Goal: Transaction & Acquisition: Purchase product/service

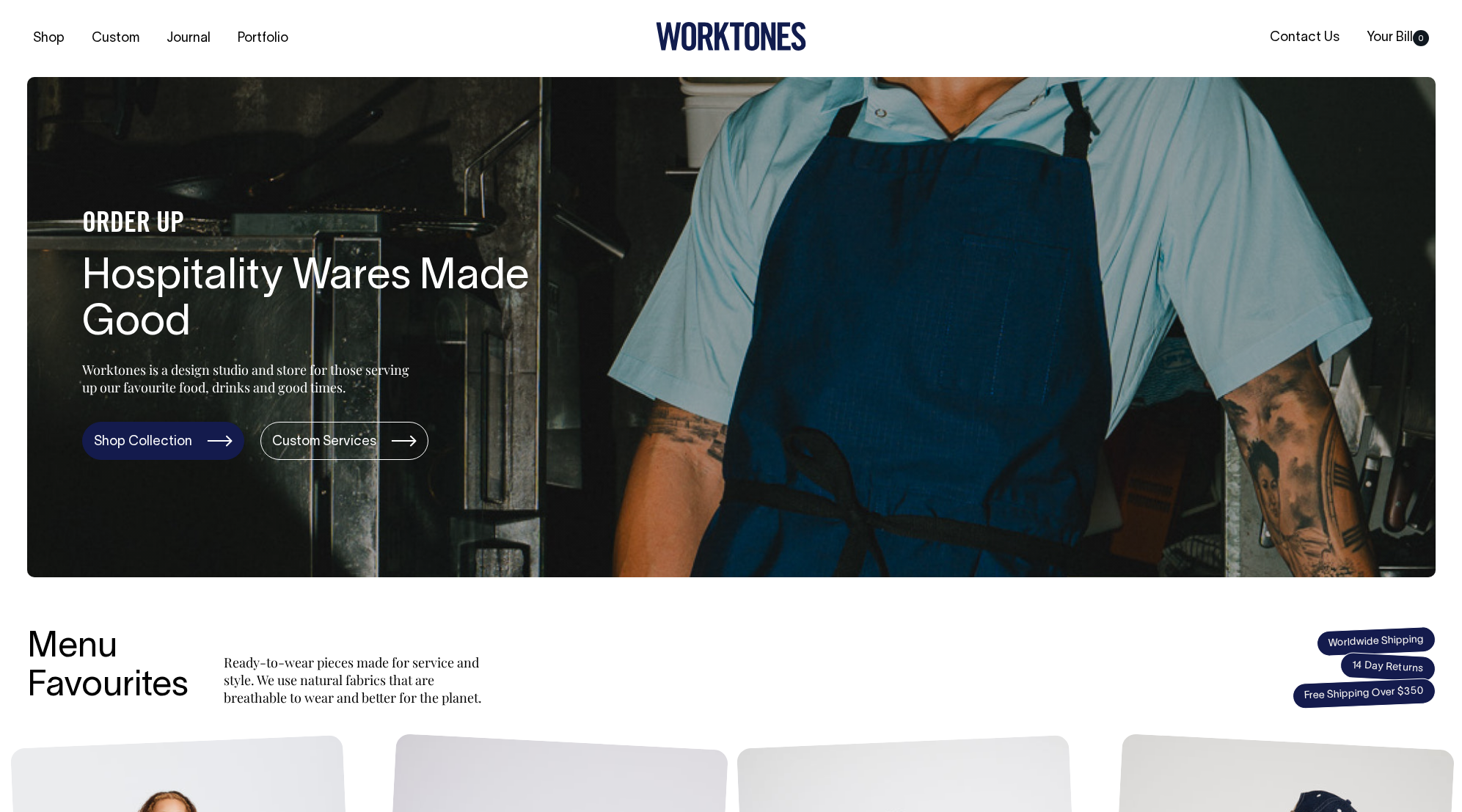
click at [202, 448] on link "Shop Collection" at bounding box center [163, 440] width 162 height 38
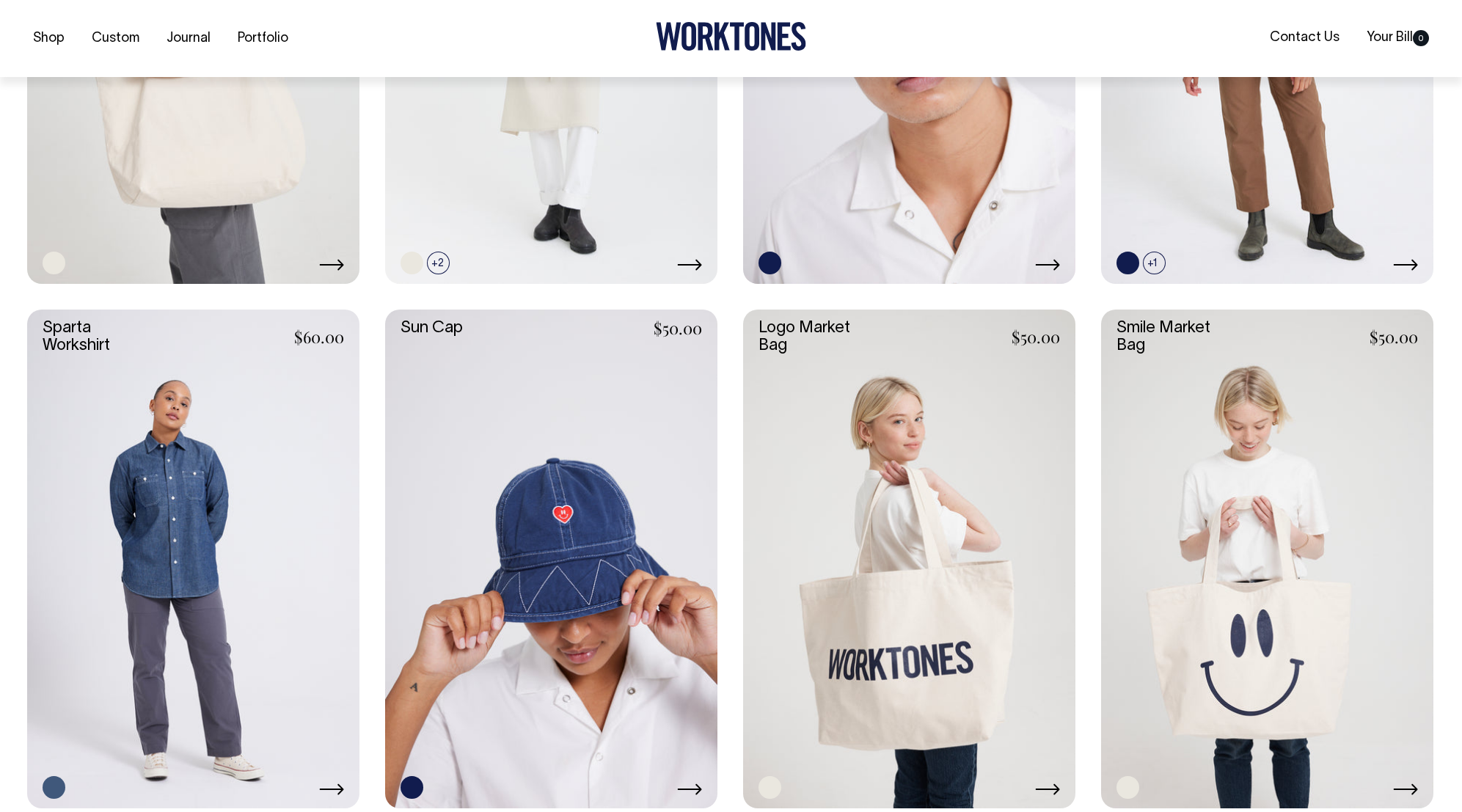
scroll to position [2744, 0]
click at [904, 588] on link at bounding box center [908, 557] width 332 height 499
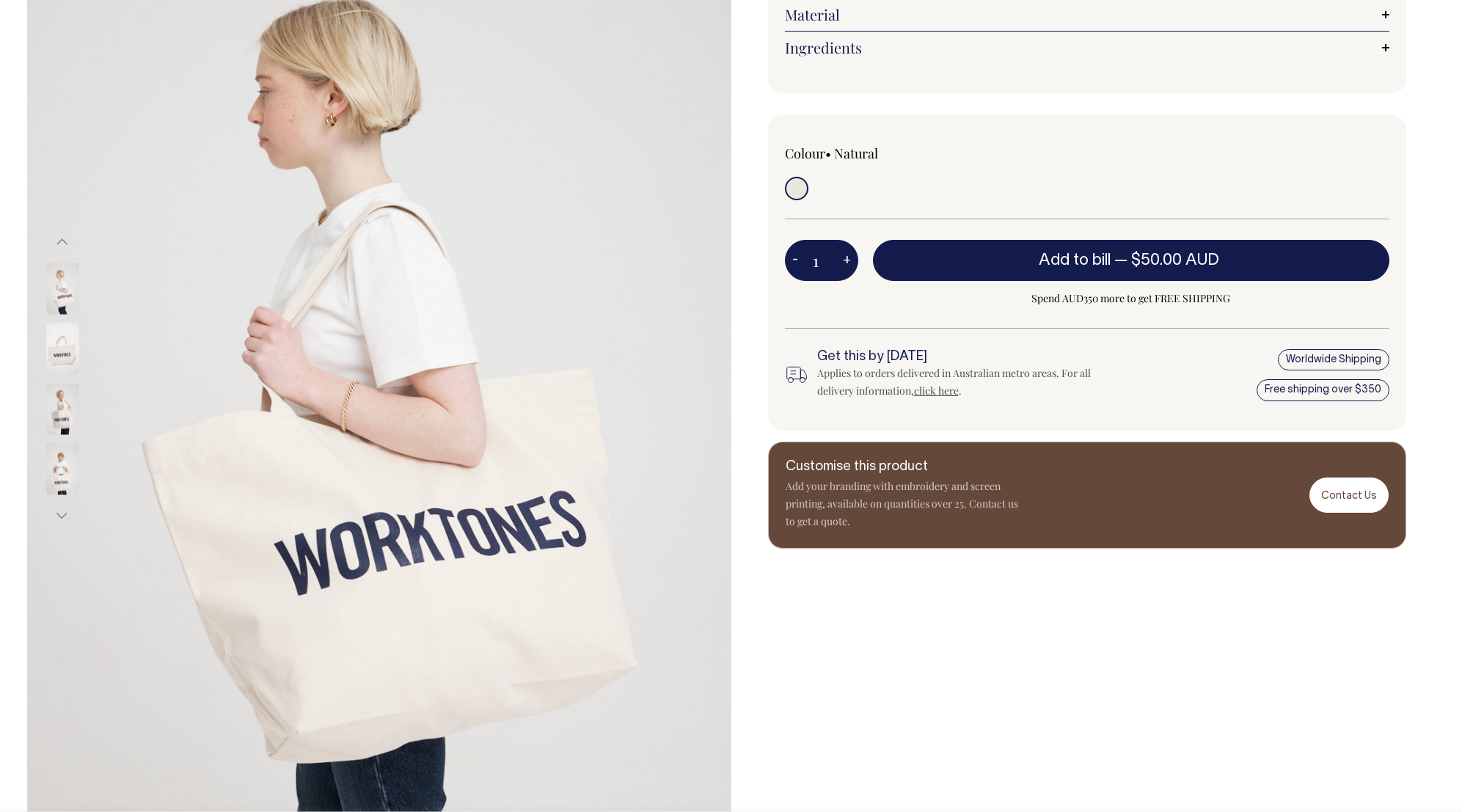
scroll to position [226, 0]
click at [62, 513] on button "Next" at bounding box center [62, 515] width 22 height 33
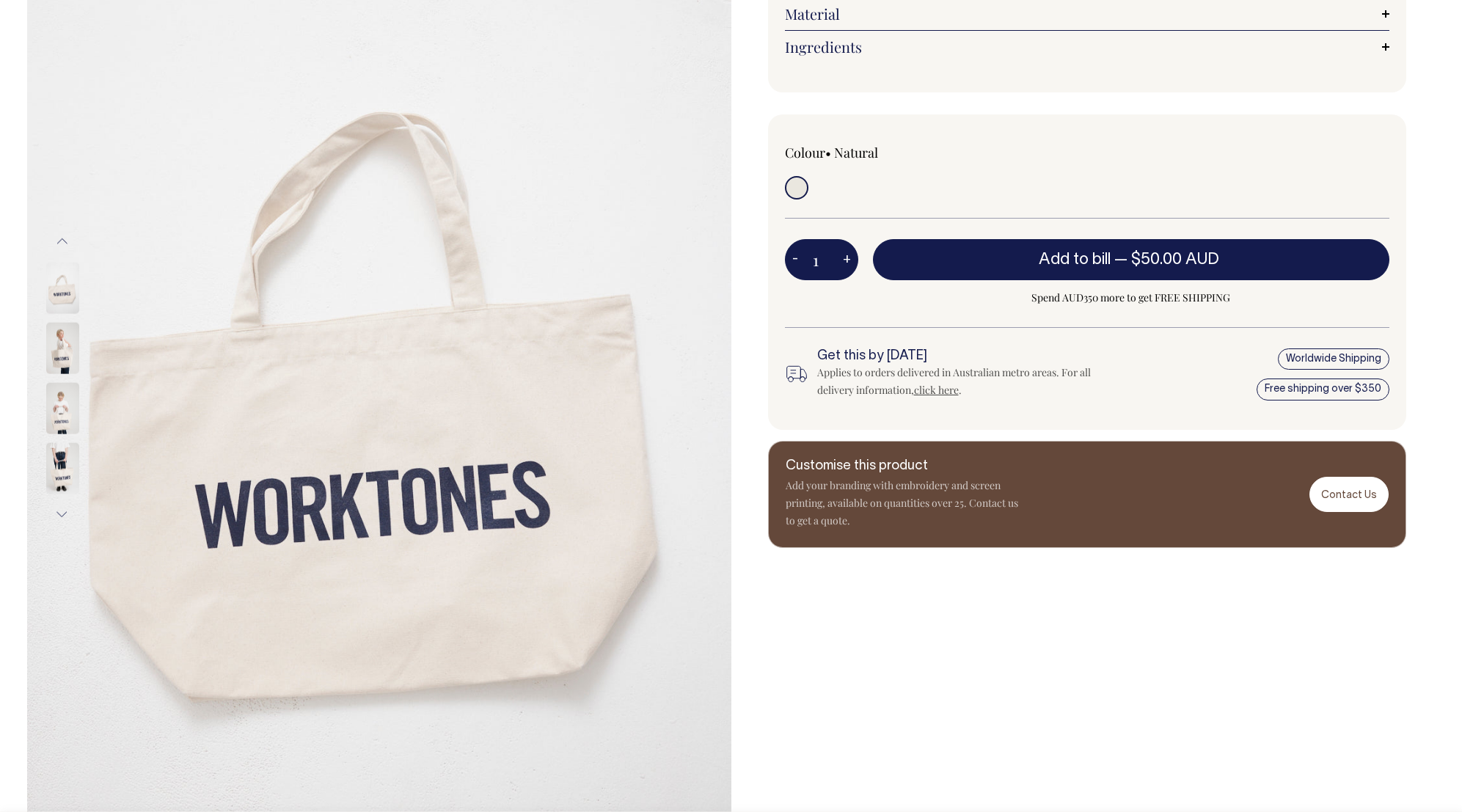
click at [62, 513] on button "Next" at bounding box center [62, 515] width 22 height 33
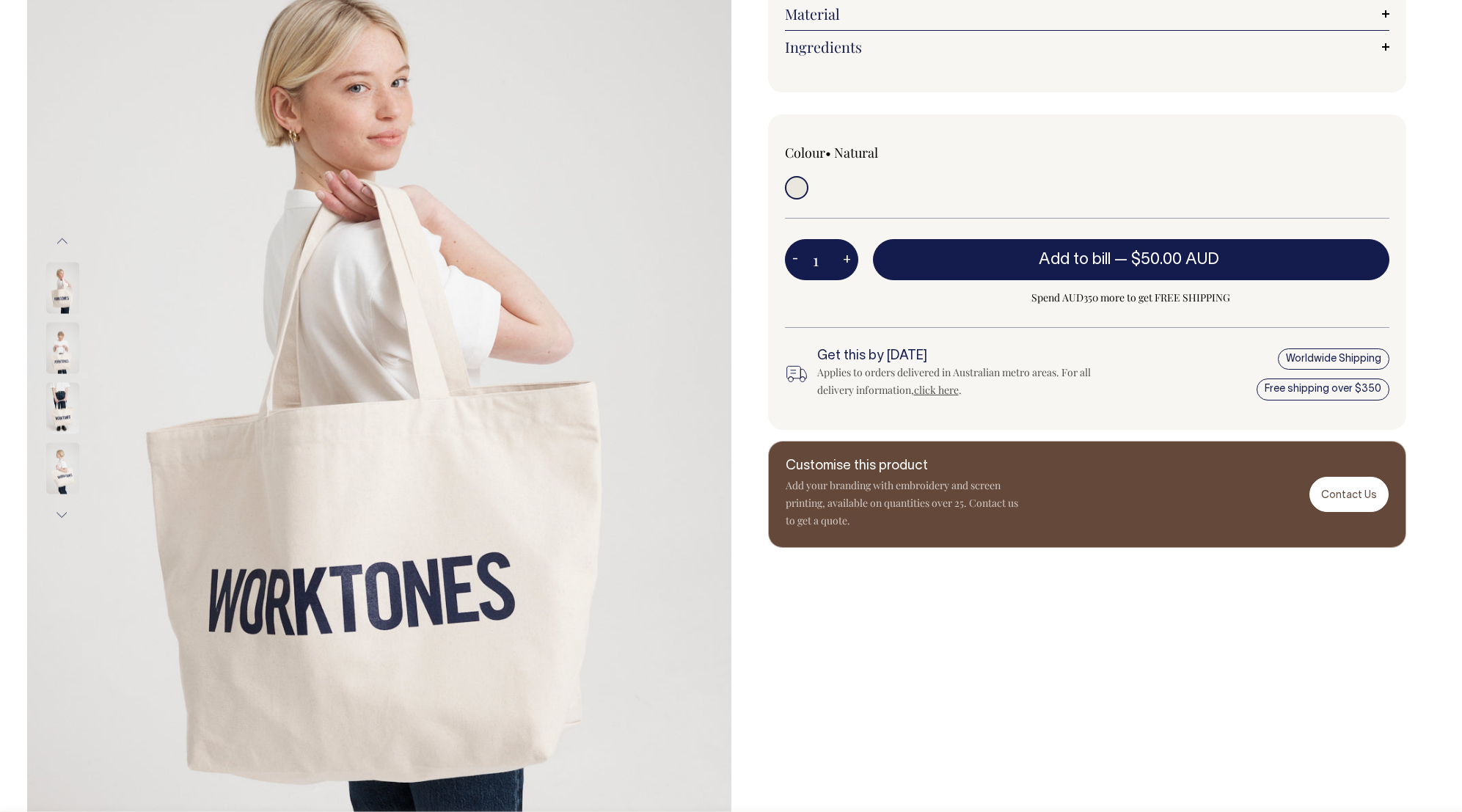
click at [62, 513] on button "Next" at bounding box center [62, 515] width 22 height 33
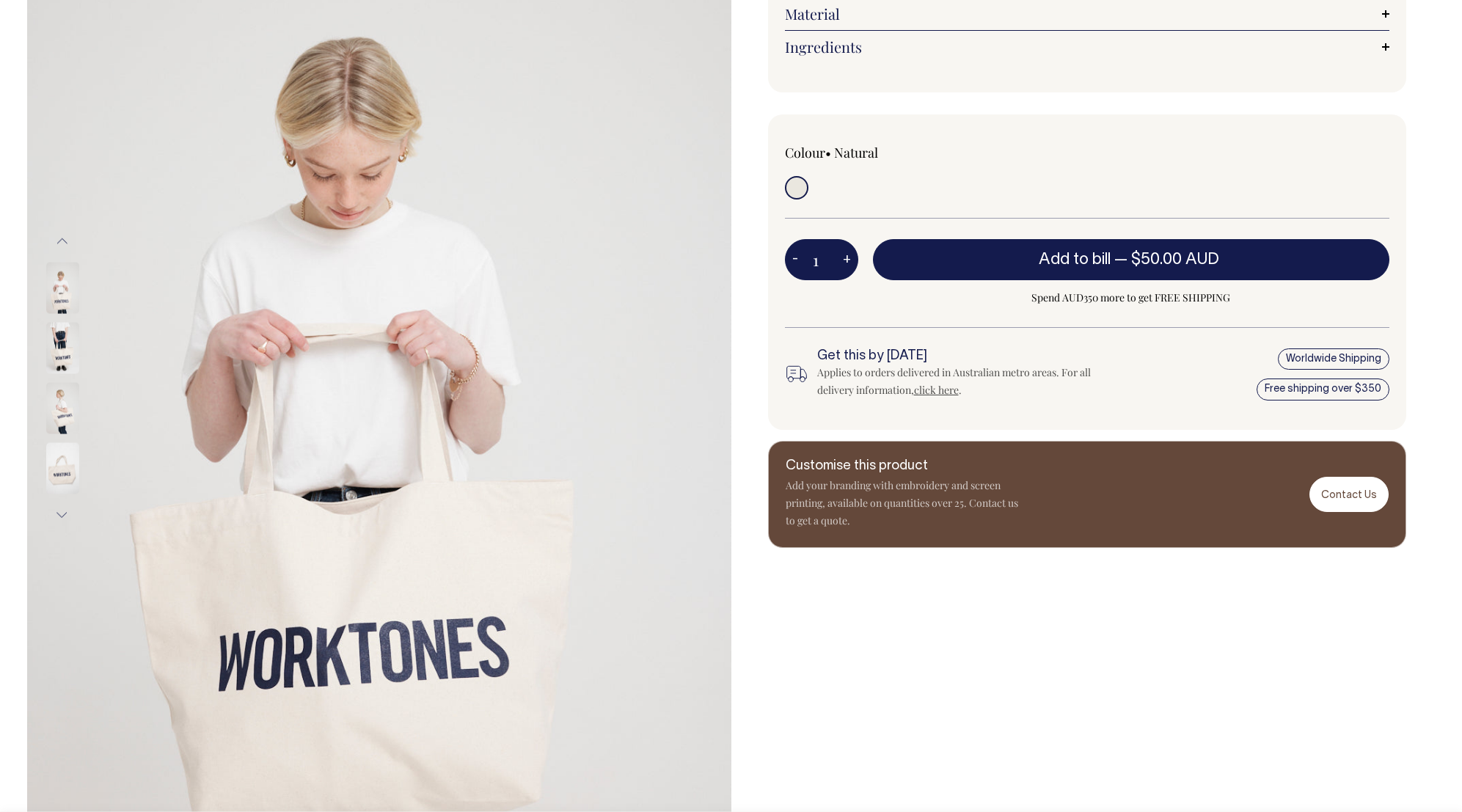
click at [66, 243] on button "Previous" at bounding box center [62, 241] width 22 height 33
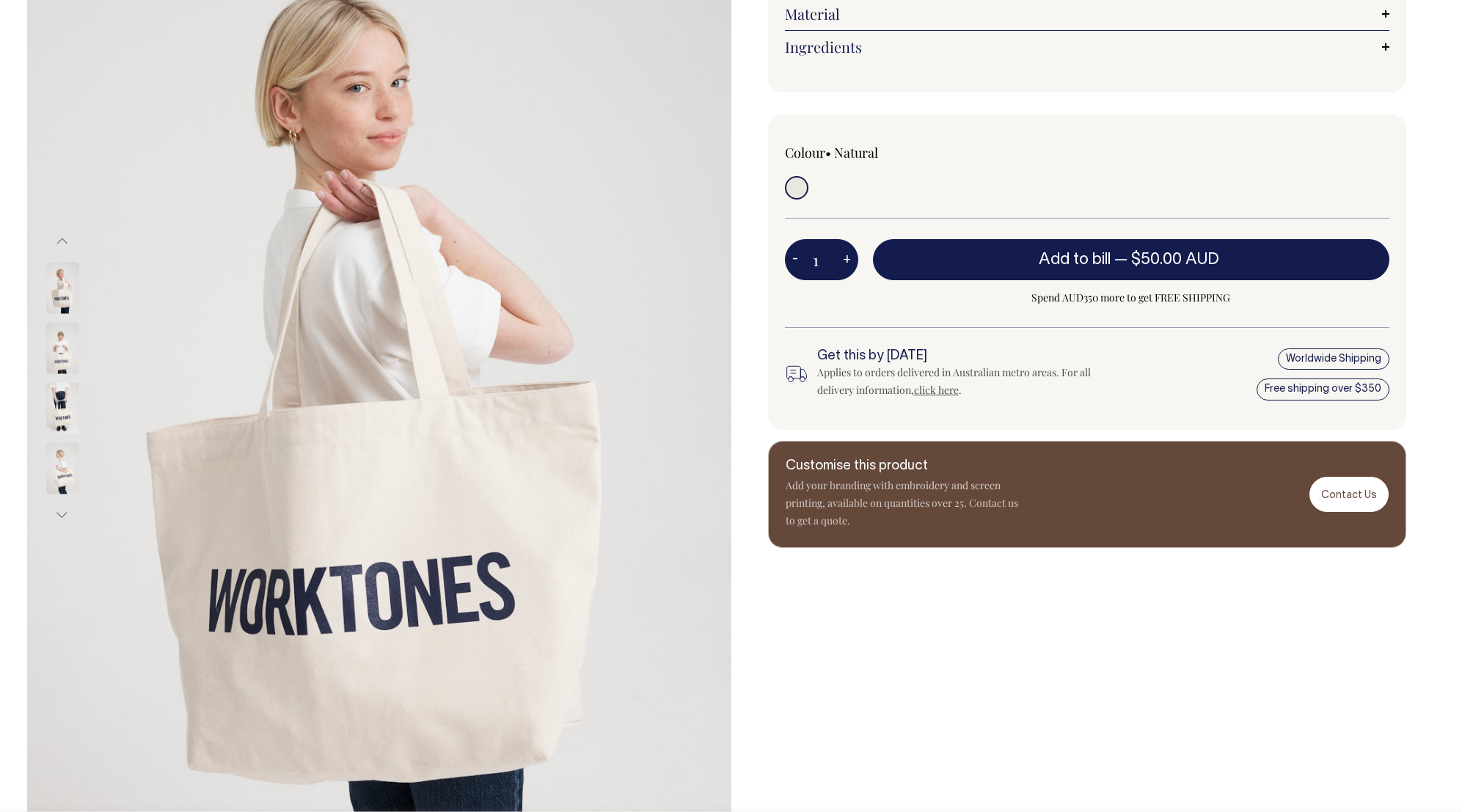
click at [66, 247] on button "Previous" at bounding box center [62, 241] width 22 height 33
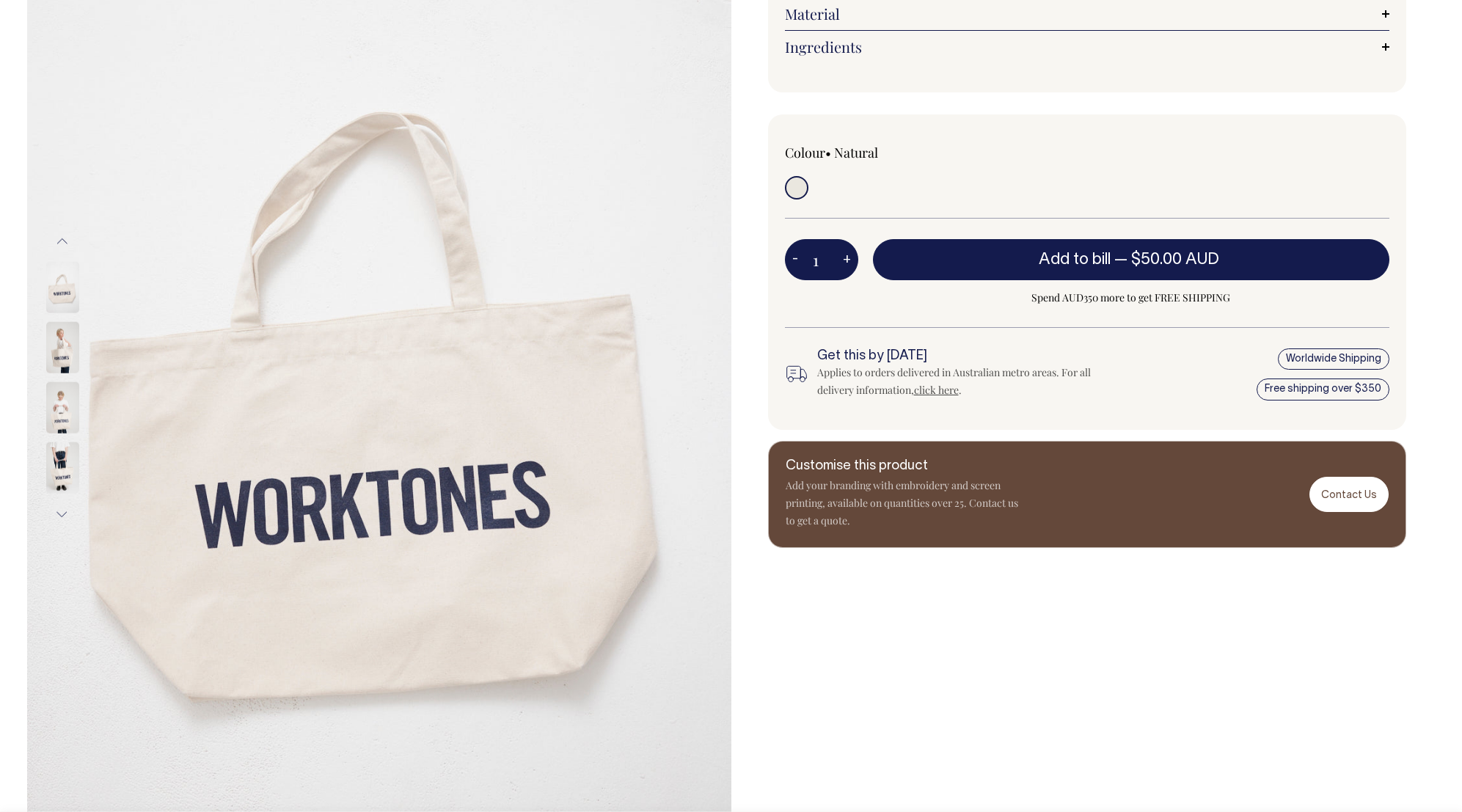
click at [57, 236] on button "Previous" at bounding box center [62, 240] width 22 height 33
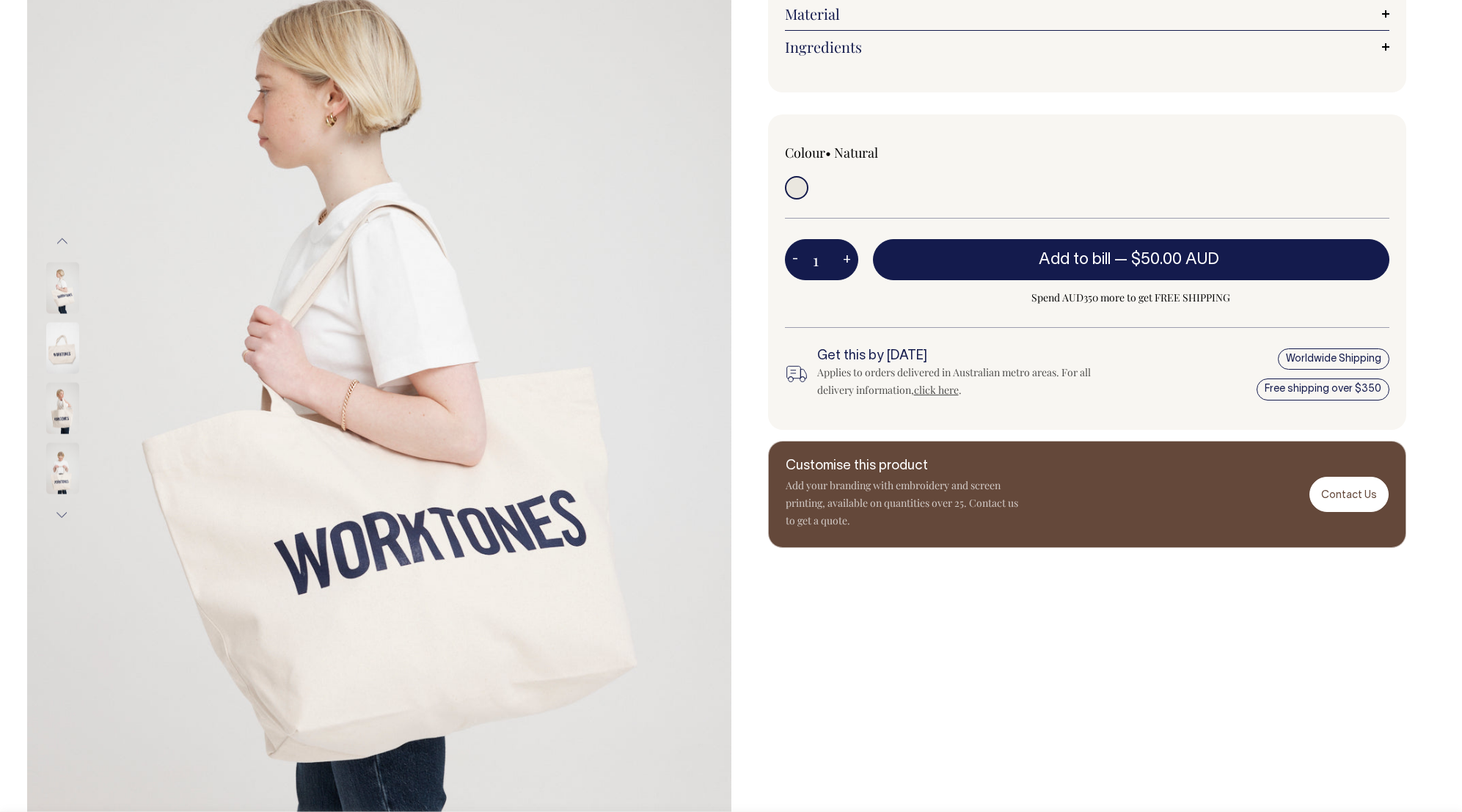
click at [65, 233] on button "Previous" at bounding box center [62, 241] width 22 height 33
click at [65, 286] on img at bounding box center [62, 287] width 33 height 52
click at [62, 295] on img at bounding box center [62, 287] width 33 height 52
click at [52, 343] on img at bounding box center [62, 347] width 33 height 52
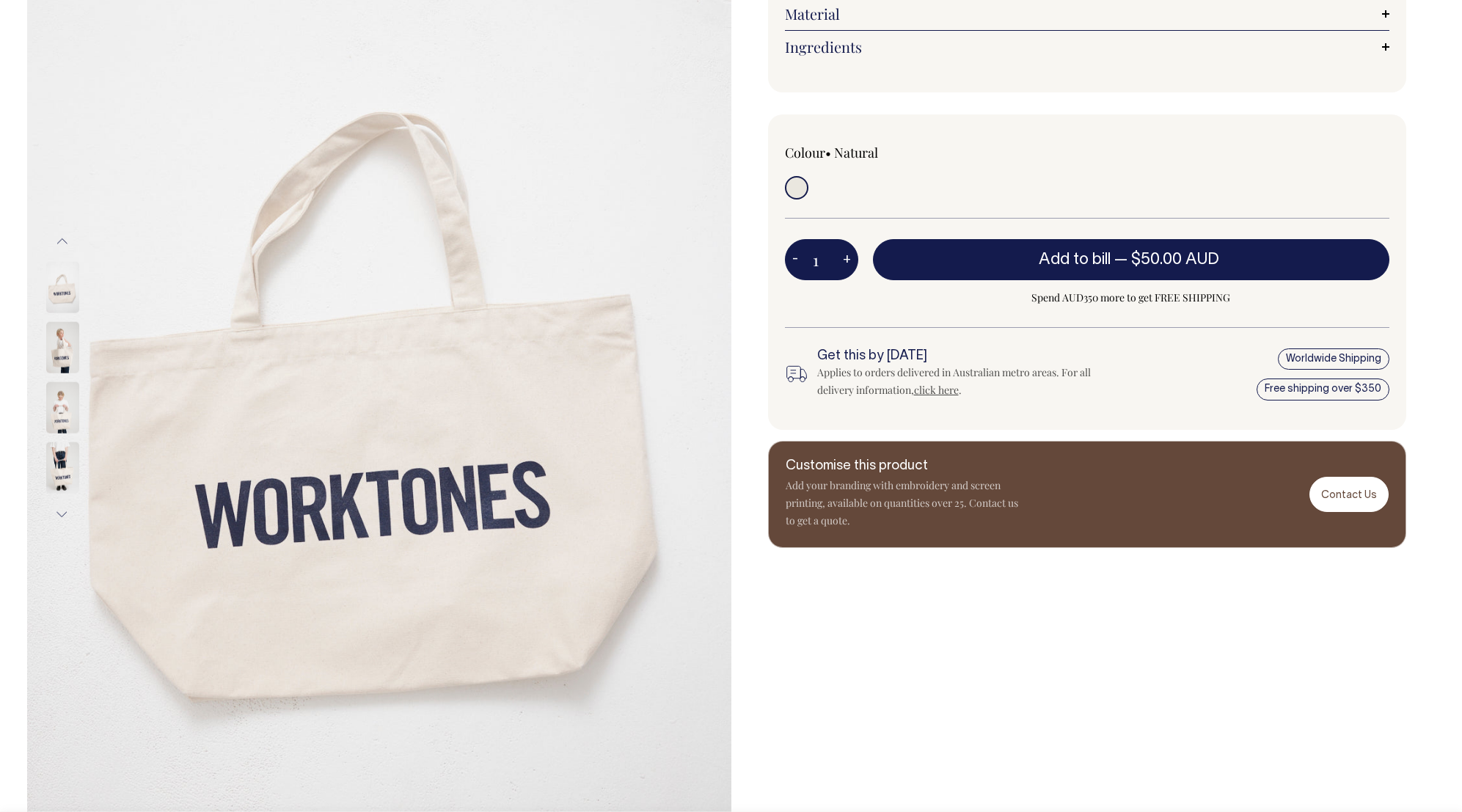
click at [66, 350] on img at bounding box center [62, 347] width 33 height 52
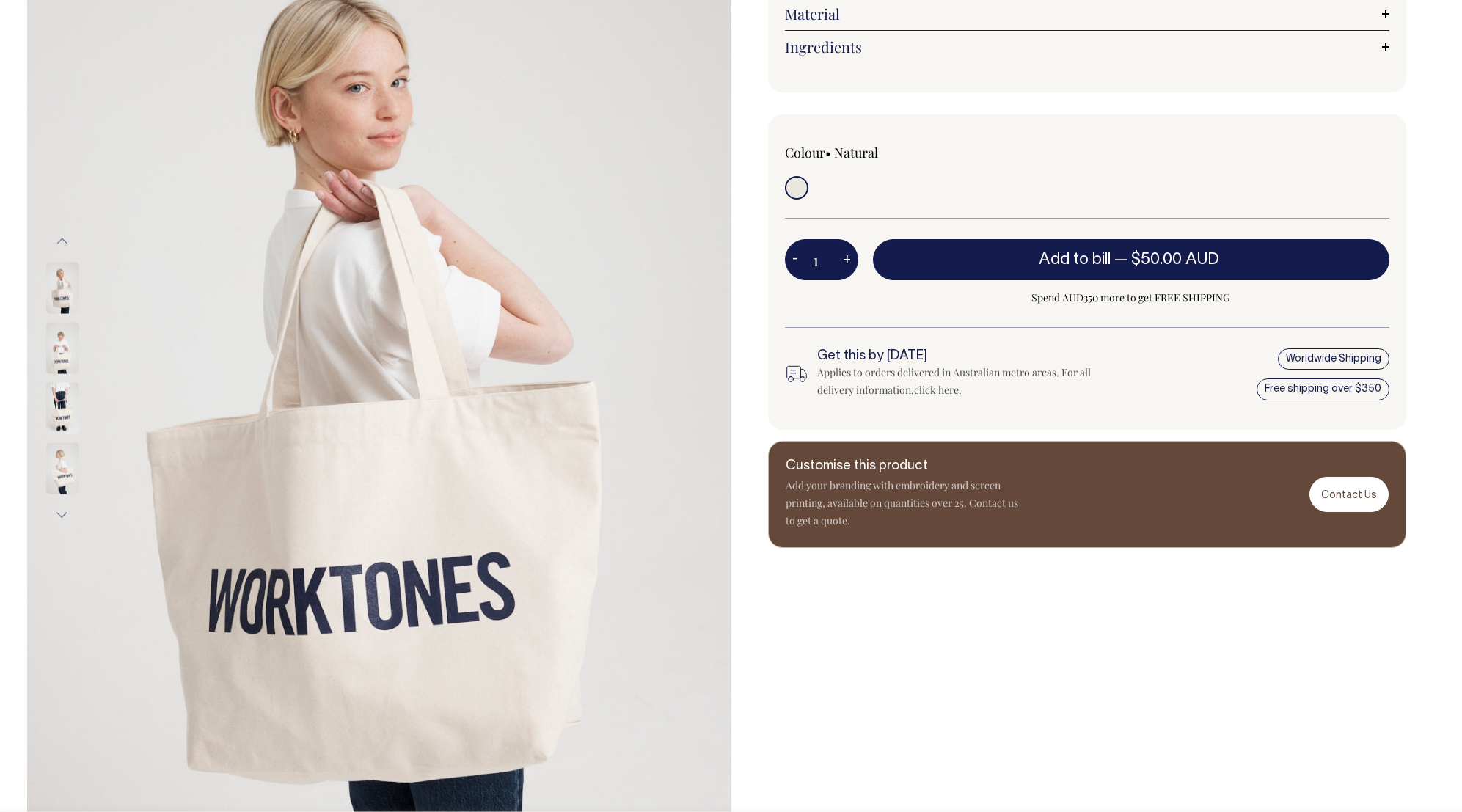
click at [65, 515] on button "Next" at bounding box center [62, 515] width 22 height 33
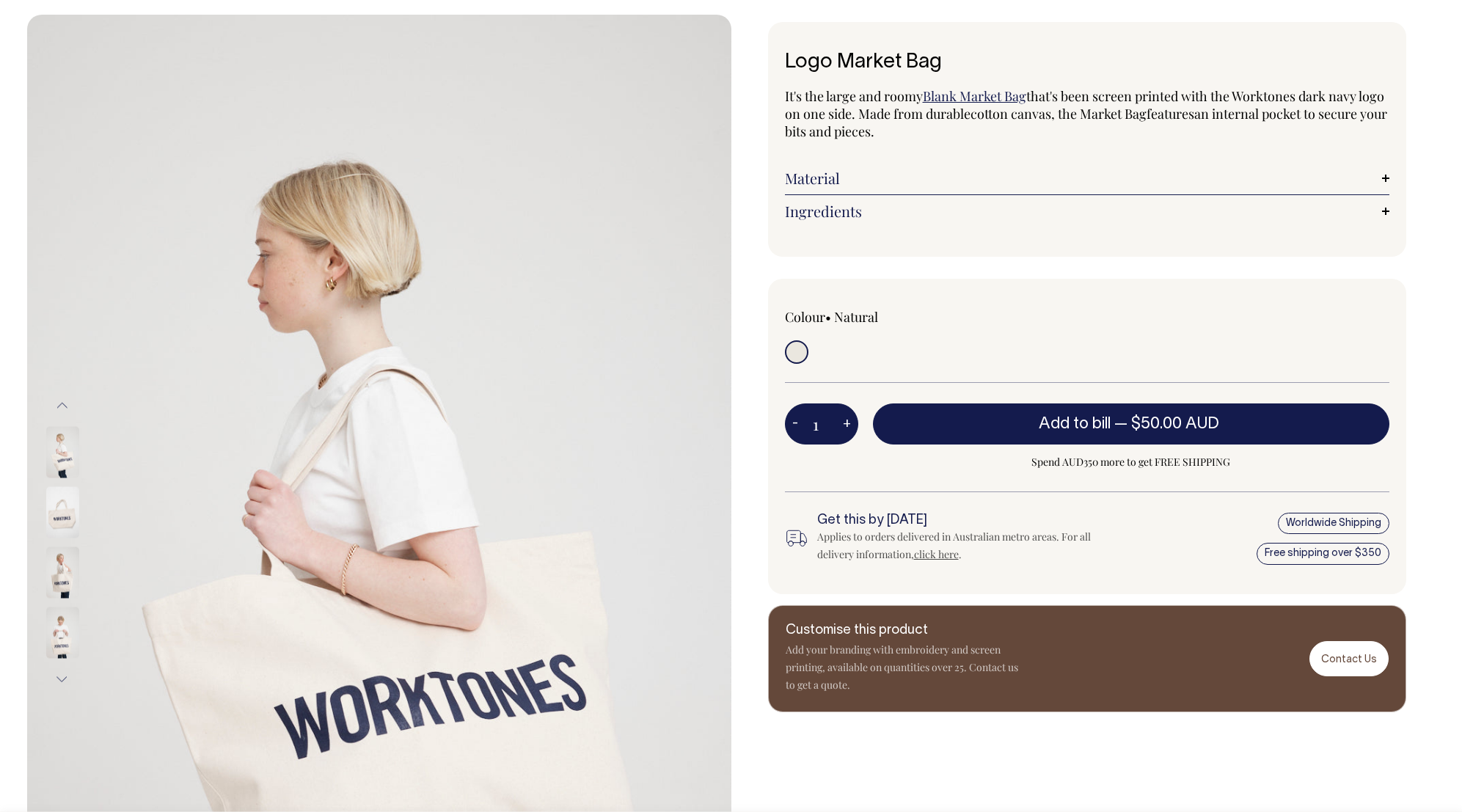
scroll to position [62, 0]
click at [958, 95] on link "Blank Market Bag" at bounding box center [974, 96] width 103 height 18
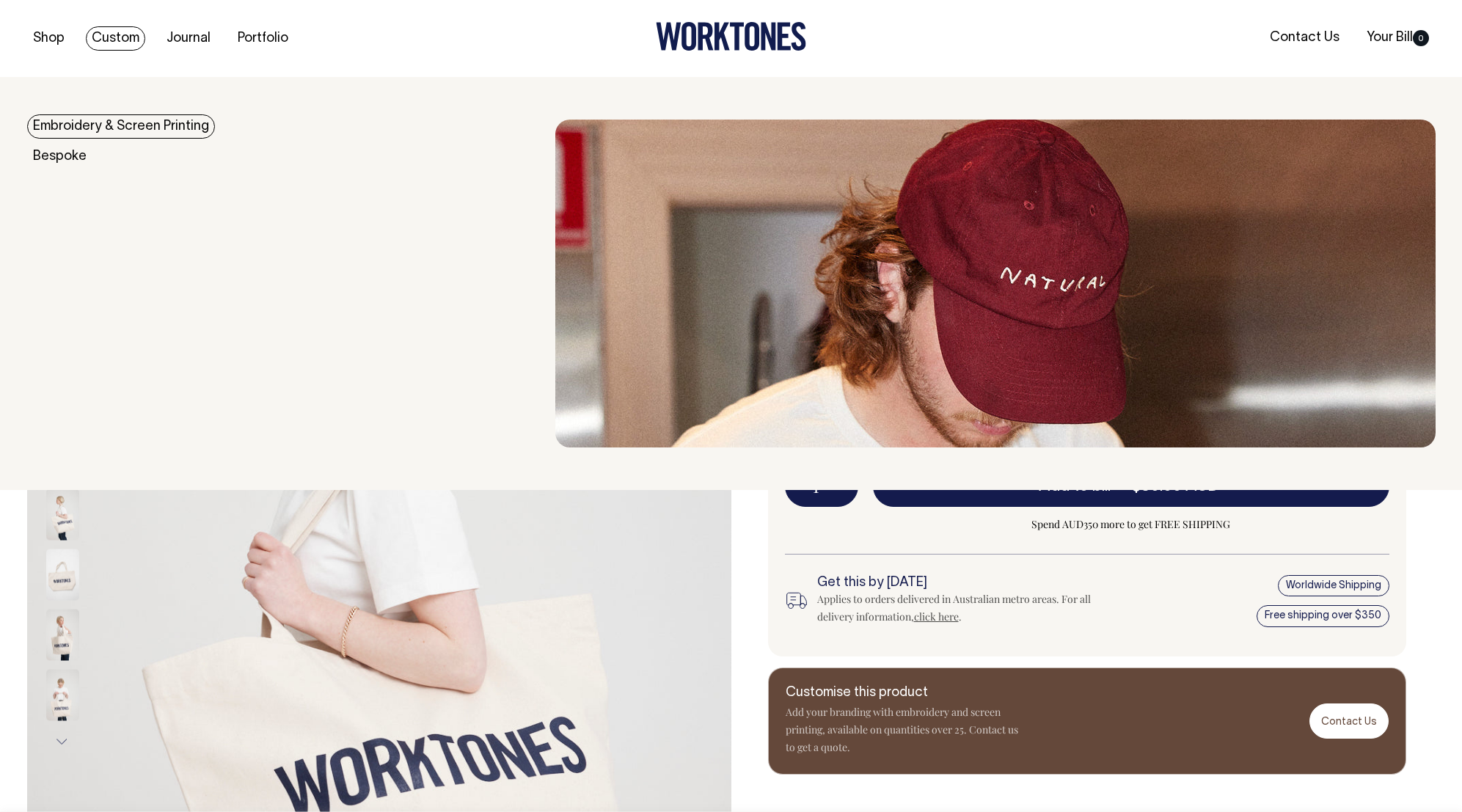
scroll to position [0, 0]
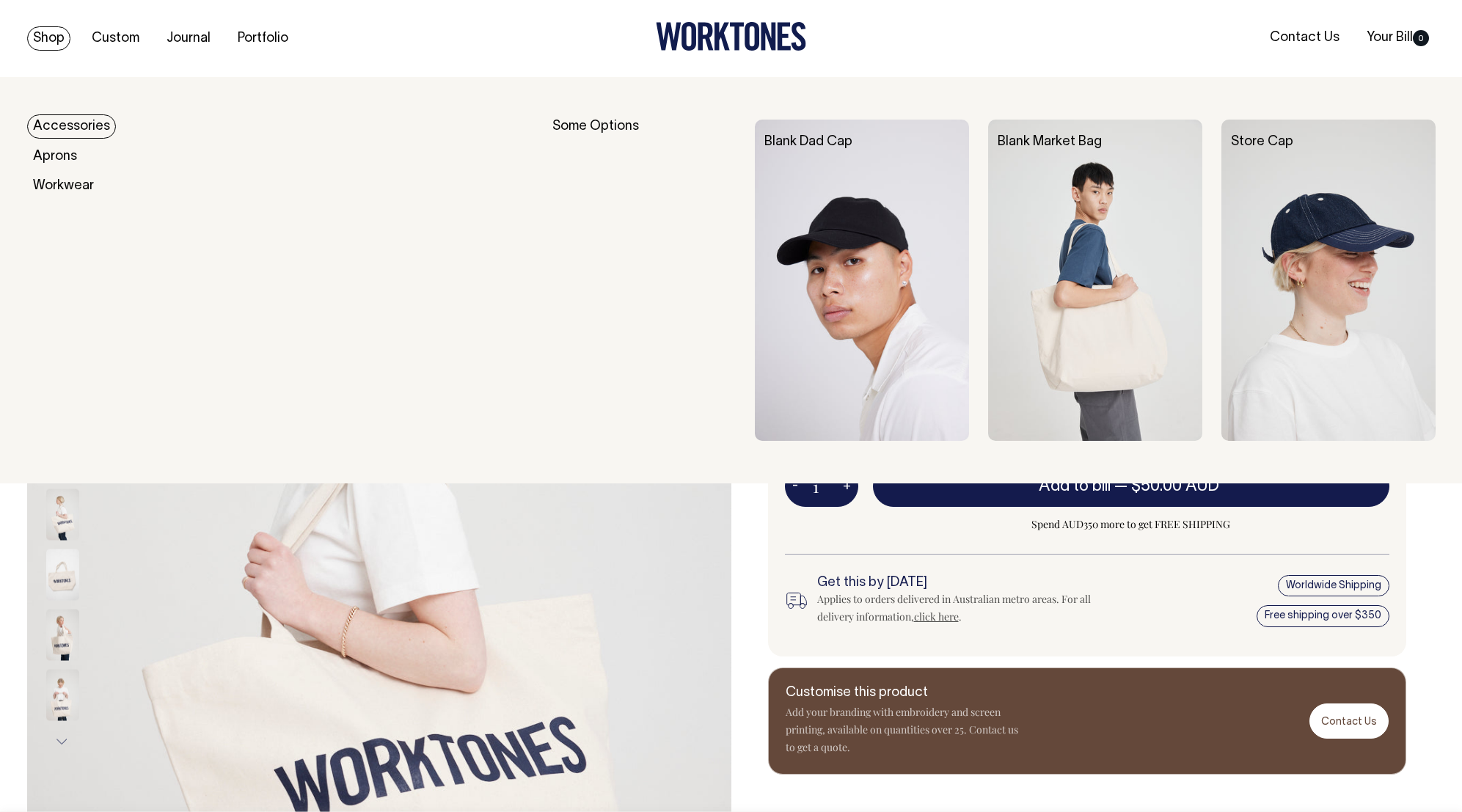
click at [45, 123] on link "Accessories" at bounding box center [72, 126] width 89 height 24
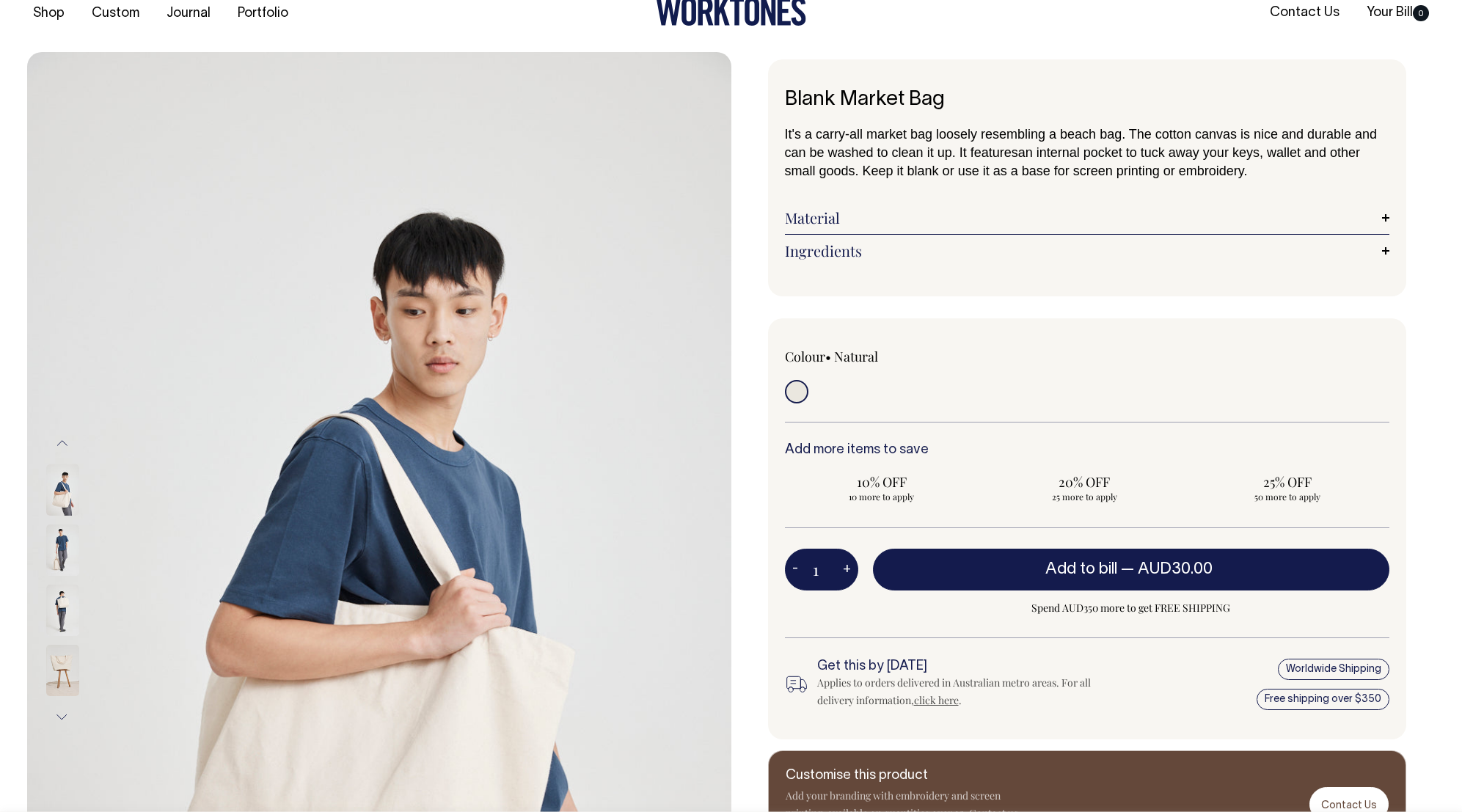
scroll to position [25, 0]
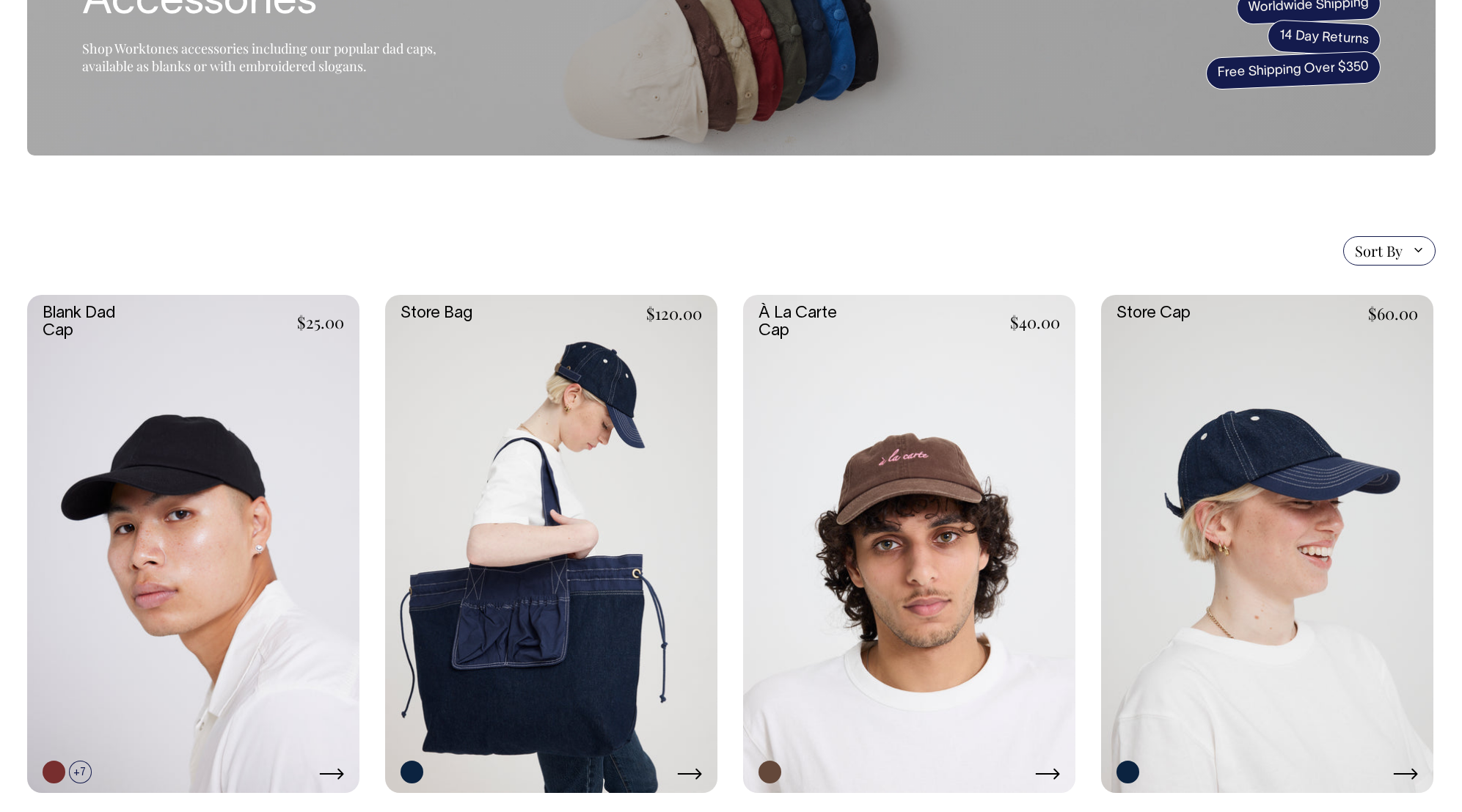
scroll to position [157, 0]
click at [1308, 447] on link at bounding box center [1267, 543] width 332 height 499
